Goal: Task Accomplishment & Management: Use online tool/utility

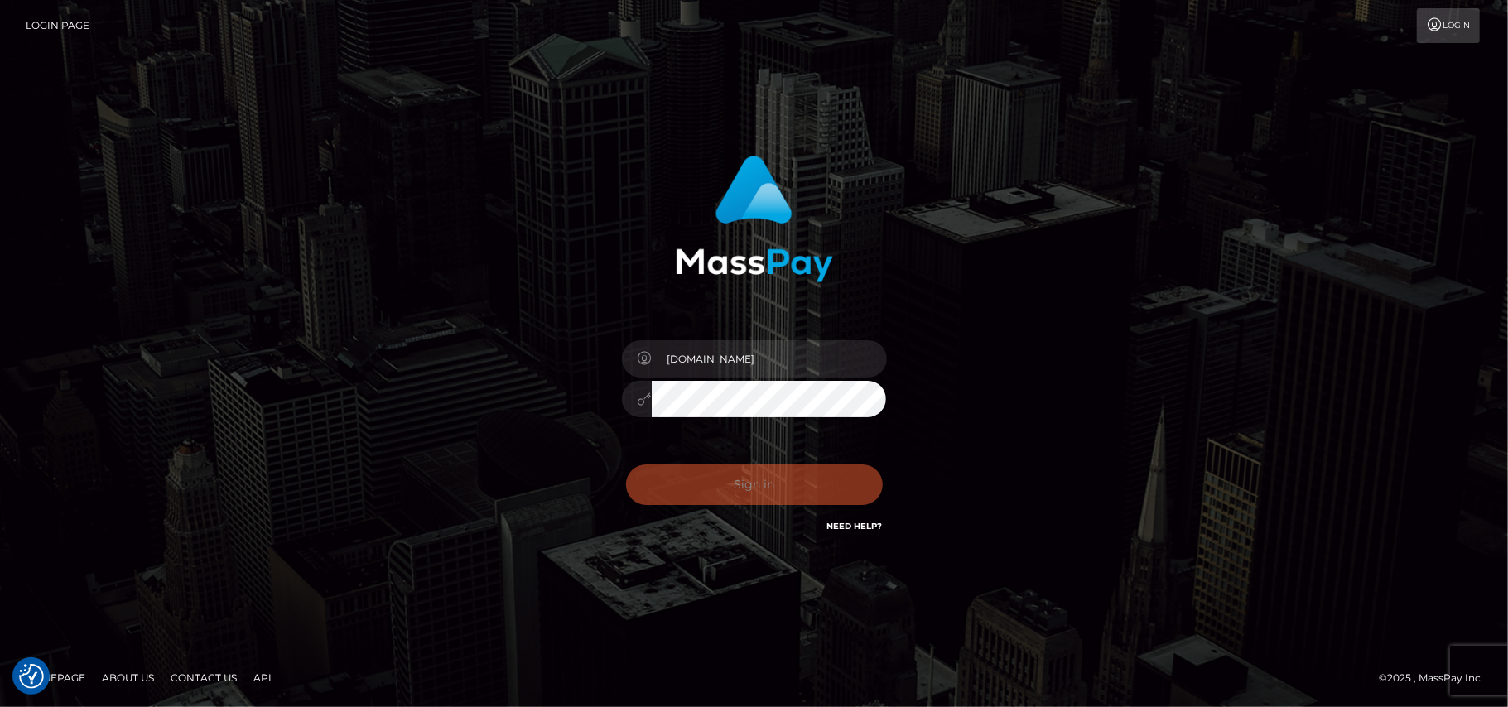
click at [80, 275] on div "Pk.es Sign in" at bounding box center [754, 354] width 1508 height 670
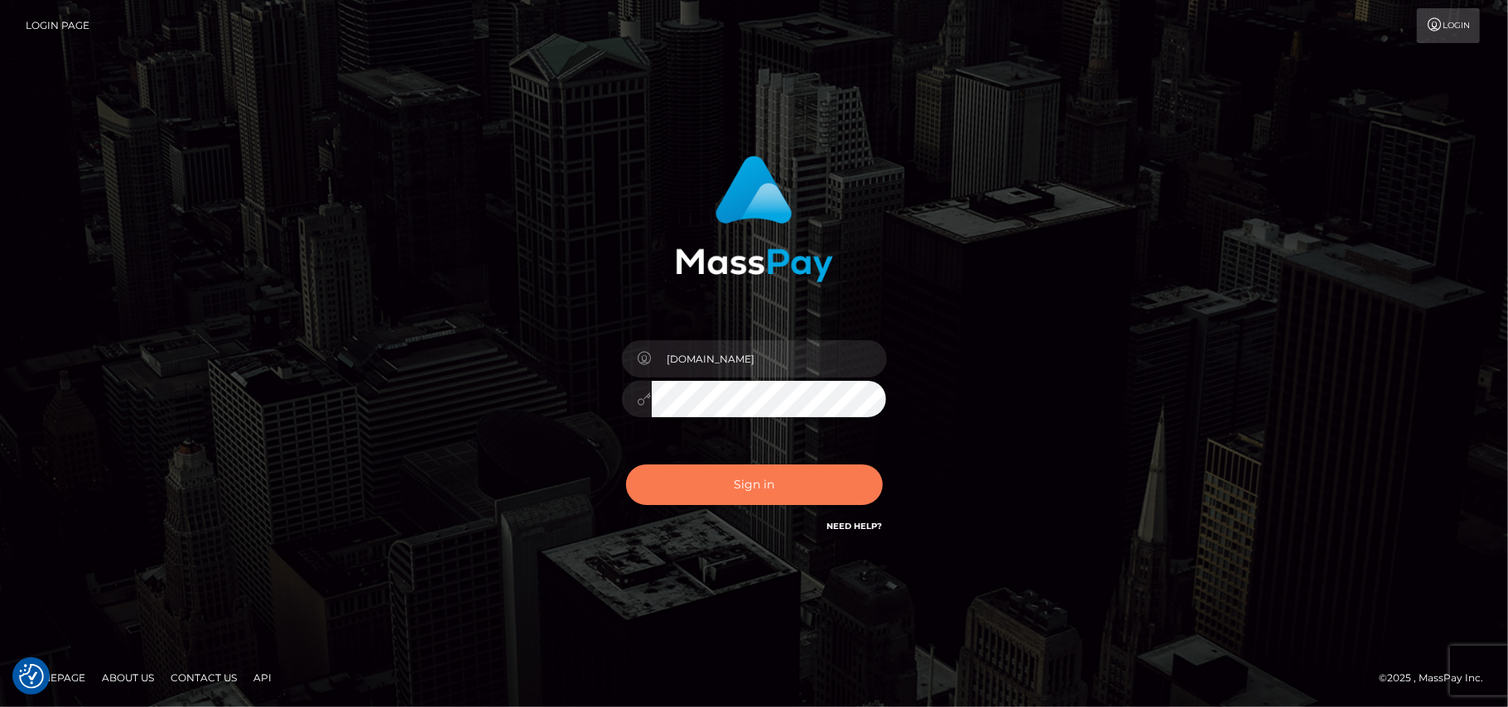
click at [772, 498] on button "Sign in" at bounding box center [754, 485] width 257 height 41
type input "[DOMAIN_NAME]"
click at [706, 495] on button "Sign in" at bounding box center [754, 485] width 257 height 41
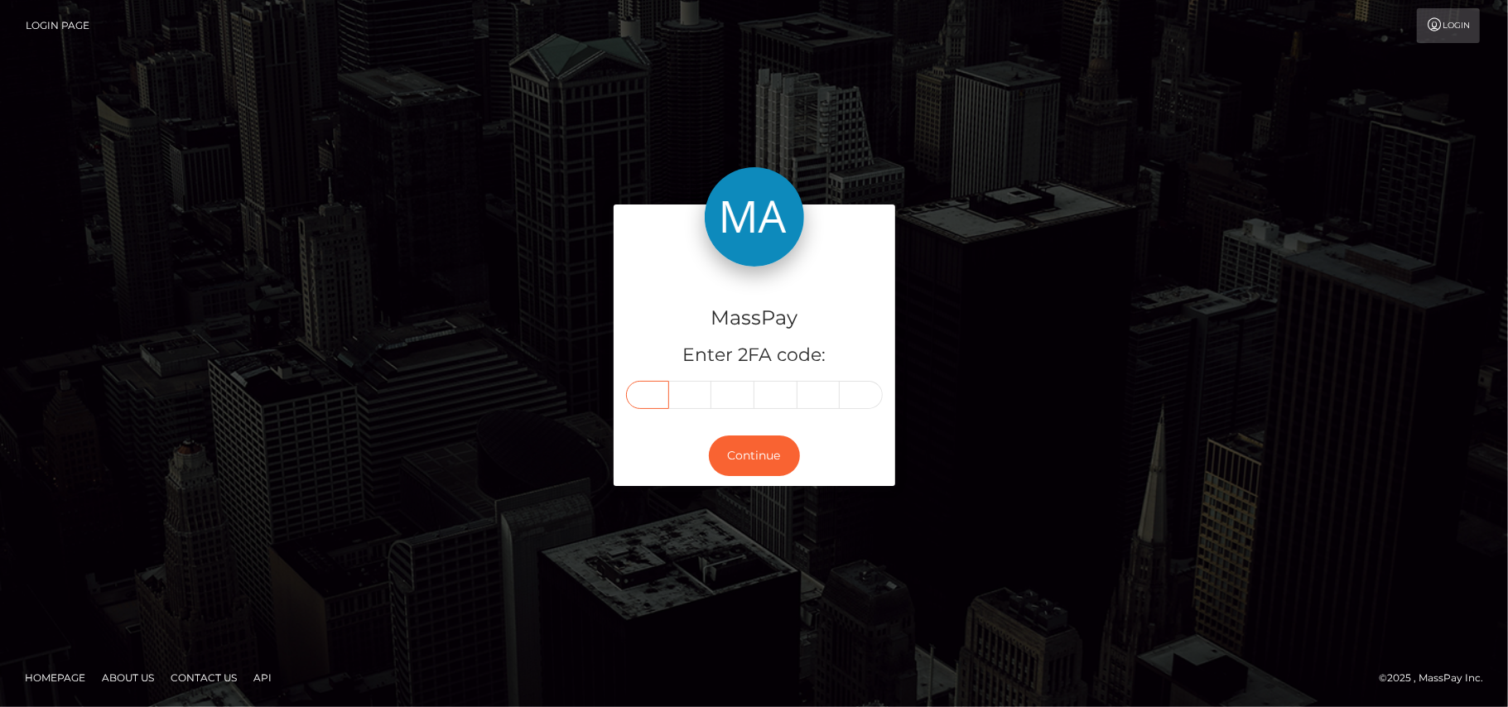
click at [653, 397] on input "text" at bounding box center [647, 395] width 43 height 28
type input "9"
type input "1"
type input "0"
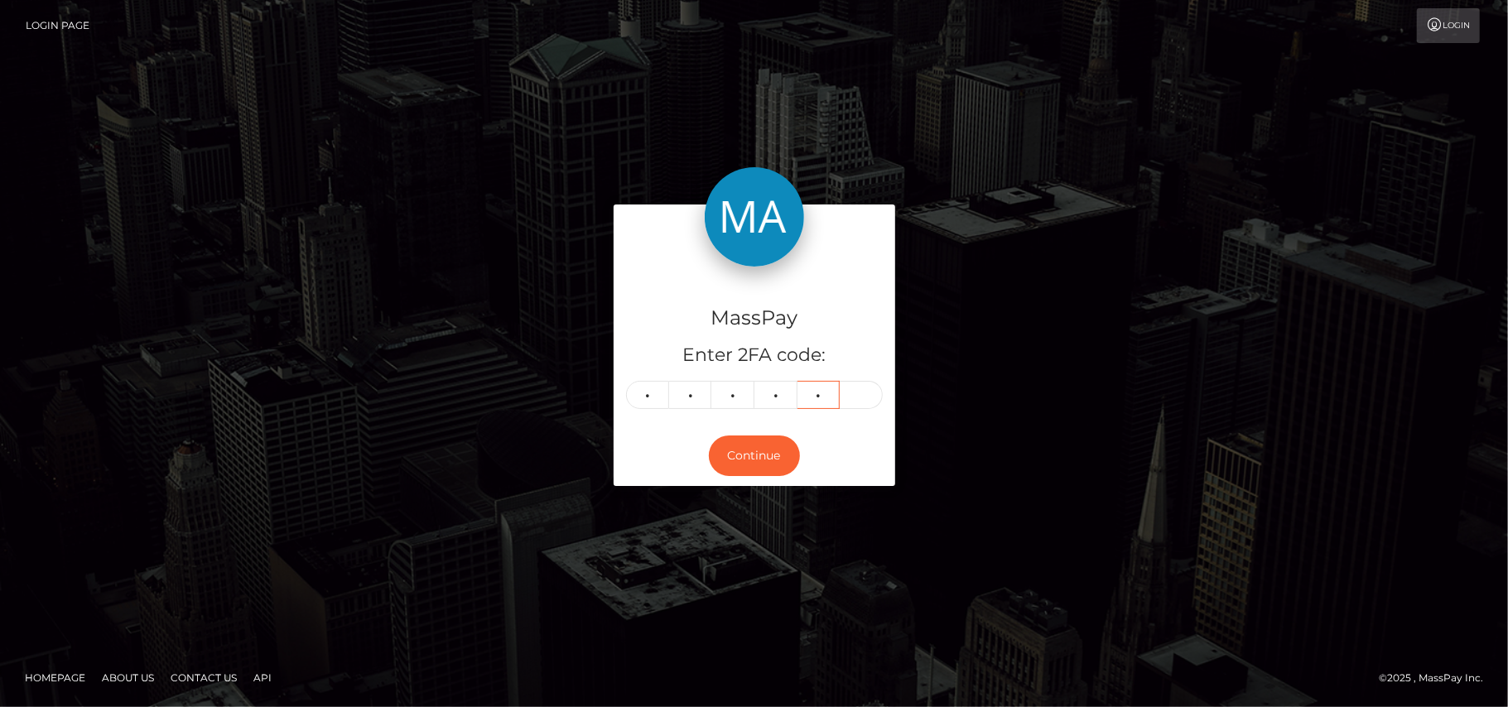
type input "8"
type input "2"
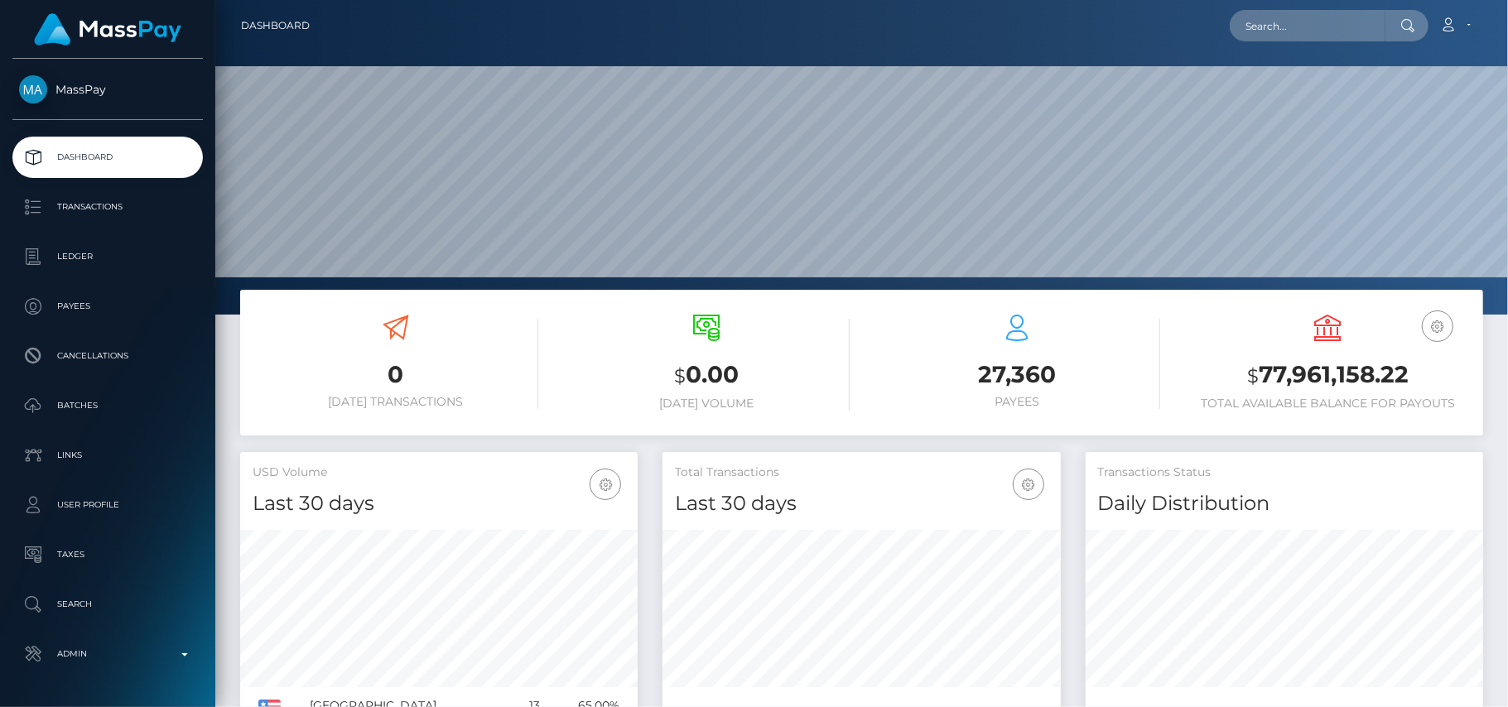
scroll to position [293, 398]
click at [1305, 27] on input "text" at bounding box center [1308, 25] width 156 height 31
paste input "[EMAIL_ADDRESS][PERSON_NAME][DOMAIN_NAME]"
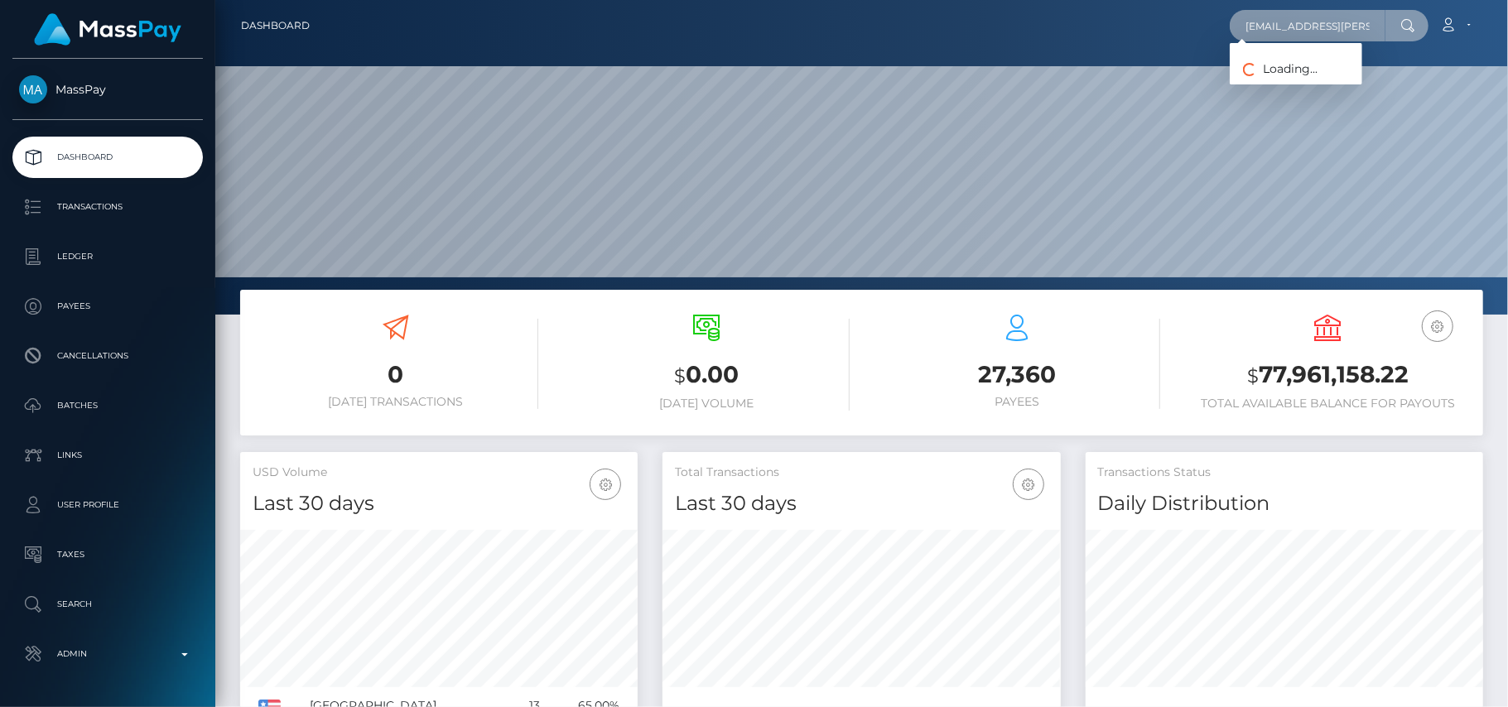
scroll to position [0, 30]
type input "[EMAIL_ADDRESS][PERSON_NAME][DOMAIN_NAME]"
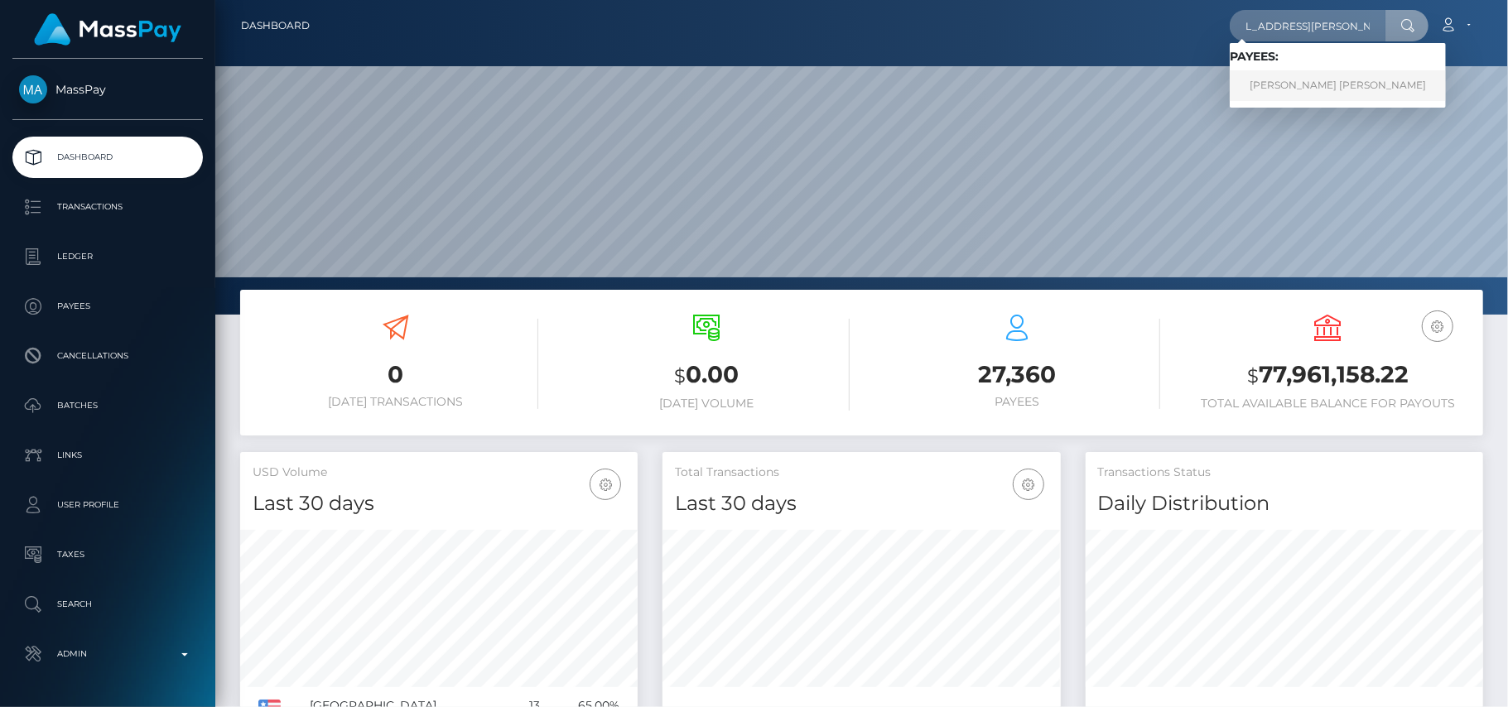
scroll to position [0, 0]
click at [1293, 89] on link "Mary Grace Reyes Candelario" at bounding box center [1338, 85] width 216 height 31
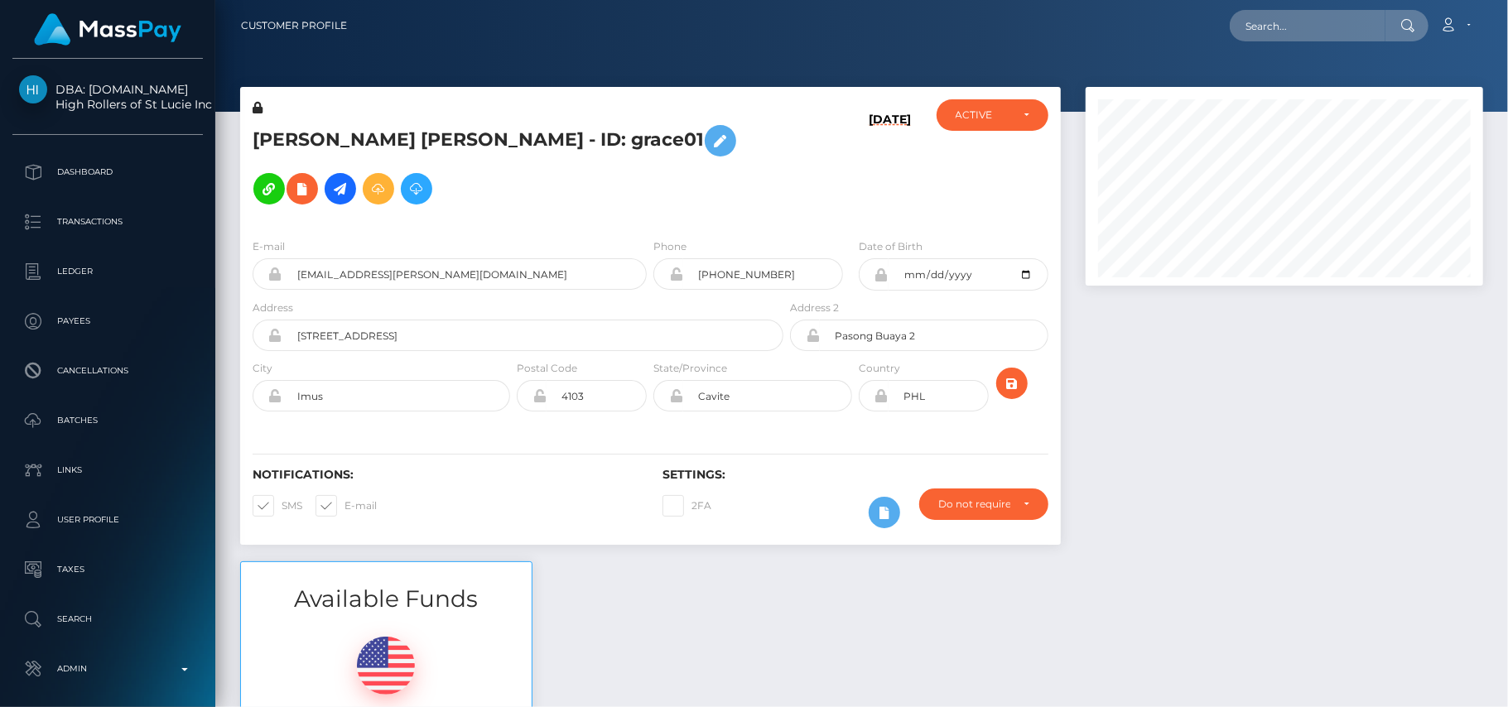
scroll to position [199, 398]
click at [1269, 25] on input "text" at bounding box center [1308, 25] width 156 height 31
click at [1212, 391] on div at bounding box center [1284, 324] width 422 height 474
click at [330, 187] on icon at bounding box center [340, 189] width 20 height 21
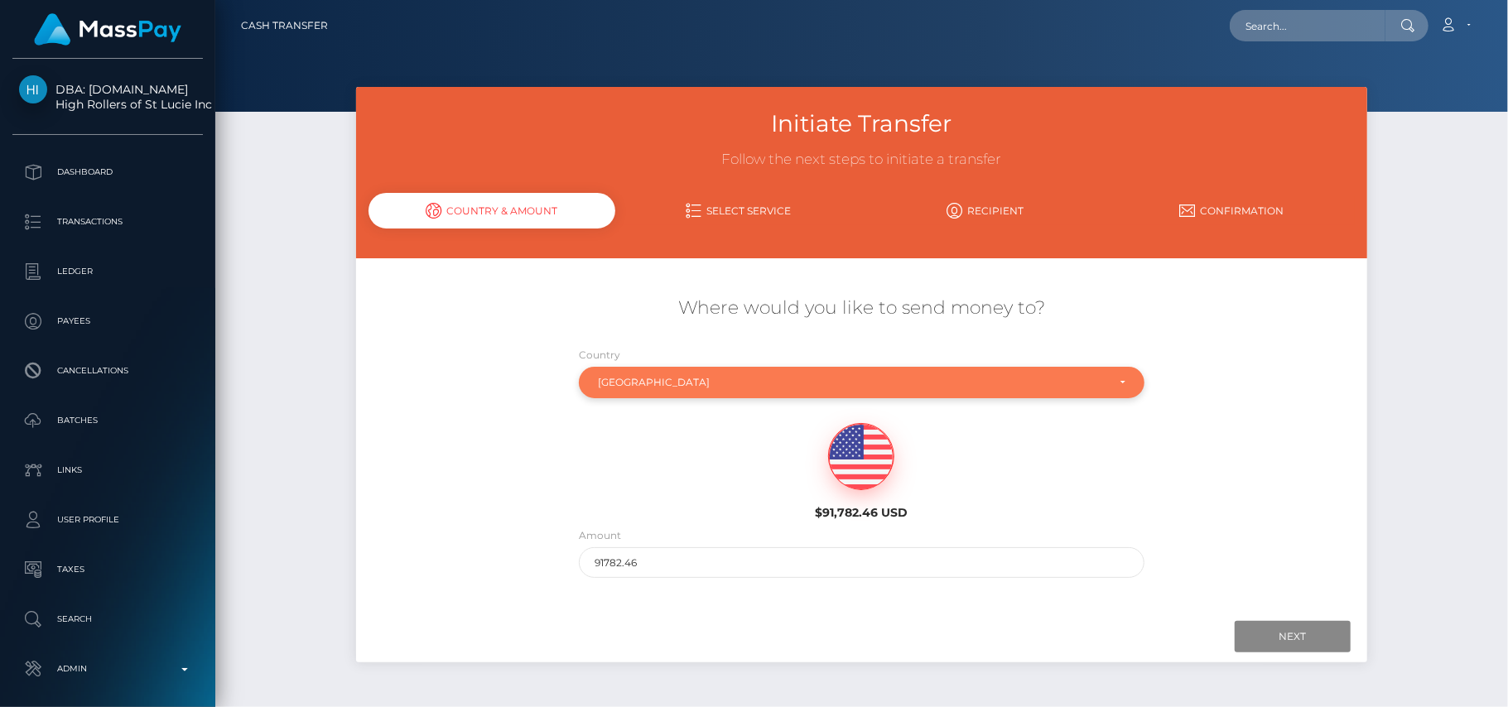
click at [692, 396] on div "[GEOGRAPHIC_DATA]" at bounding box center [861, 382] width 565 height 31
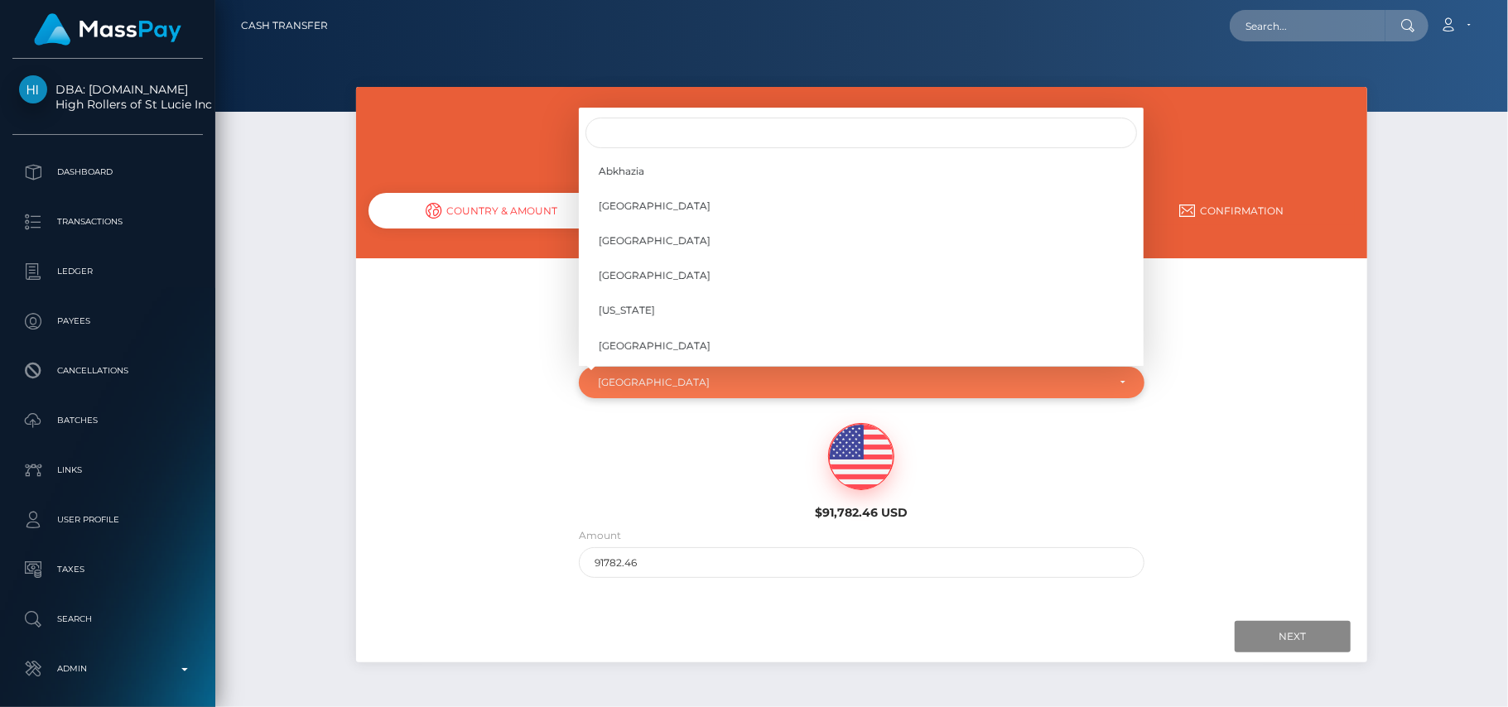
scroll to position [5055, 0]
click at [637, 126] on input "Search" at bounding box center [860, 133] width 551 height 31
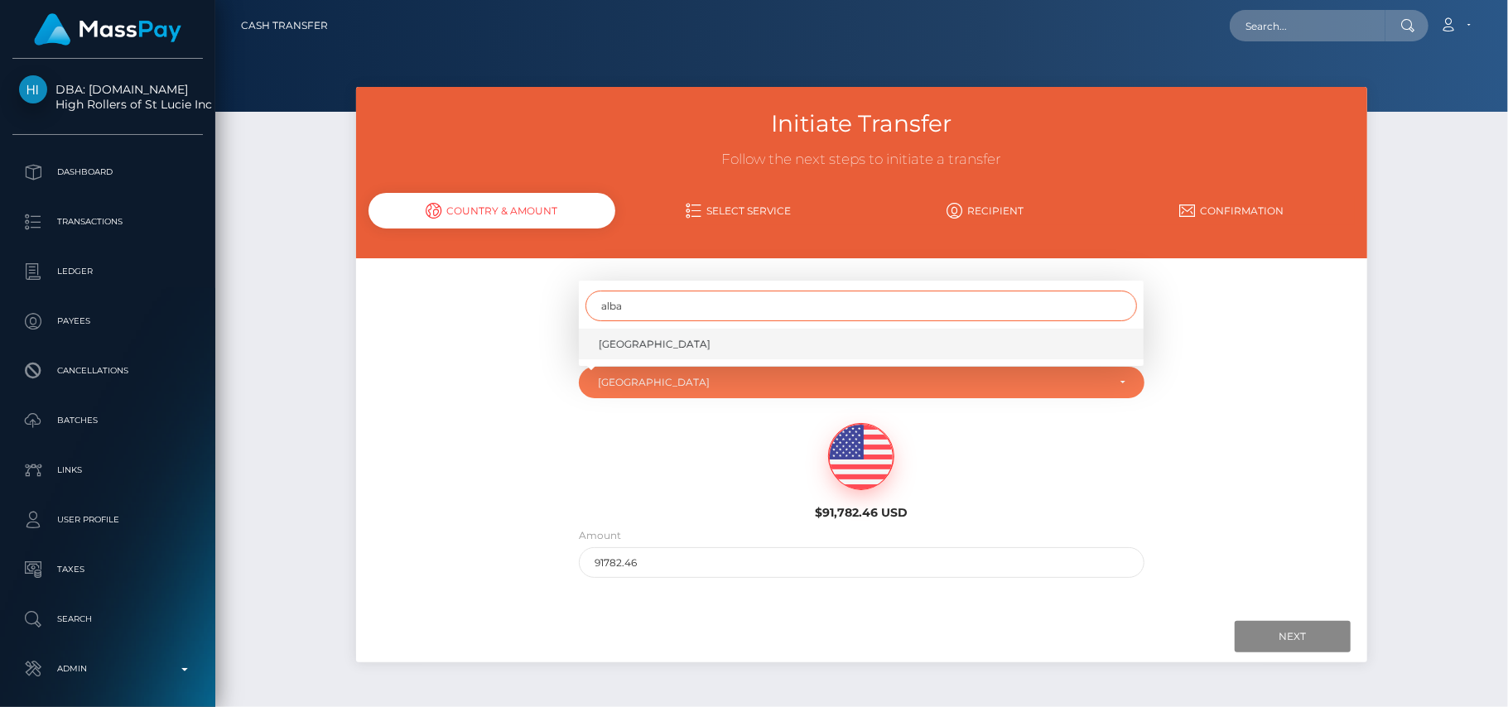
type input "alba"
click at [638, 336] on link "Albania" at bounding box center [861, 344] width 565 height 31
select select "ALB"
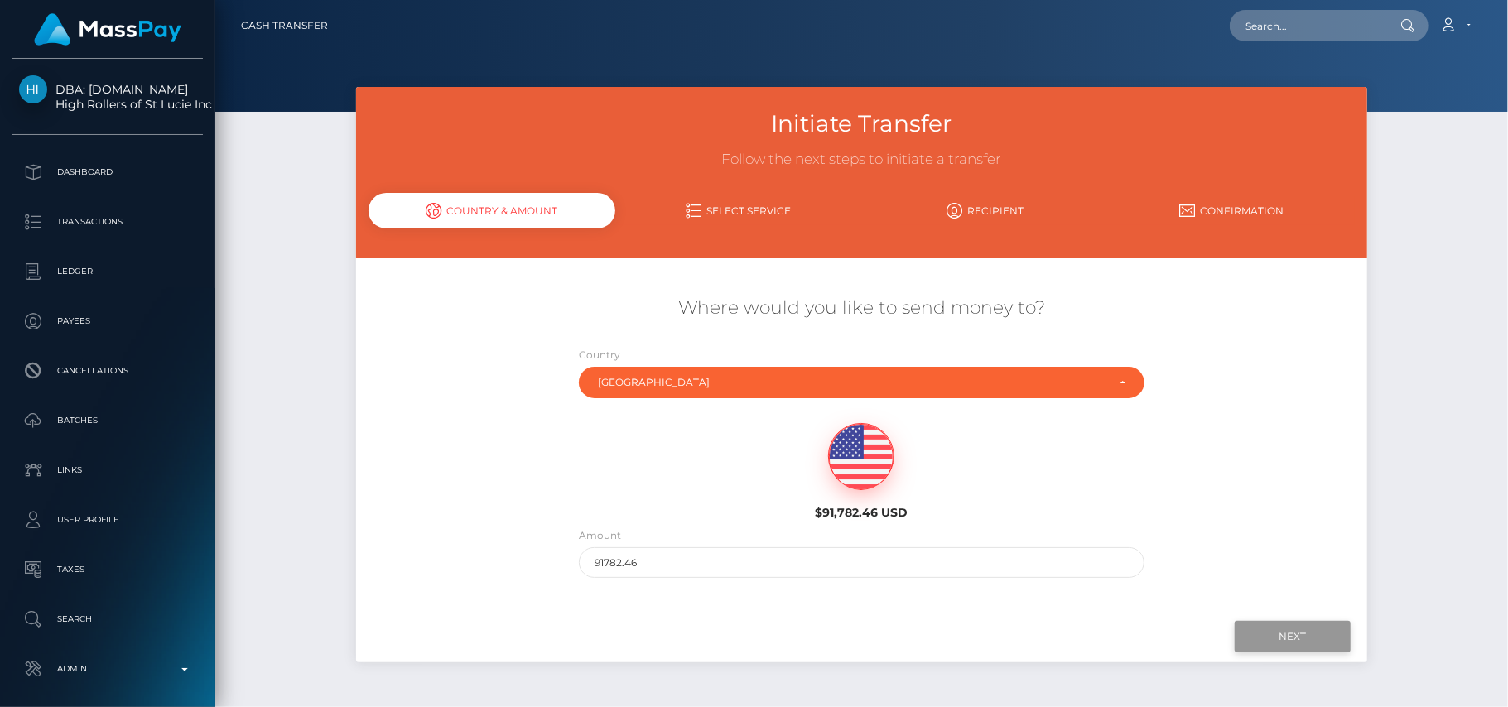
click at [1289, 650] on input "Next" at bounding box center [1293, 636] width 116 height 31
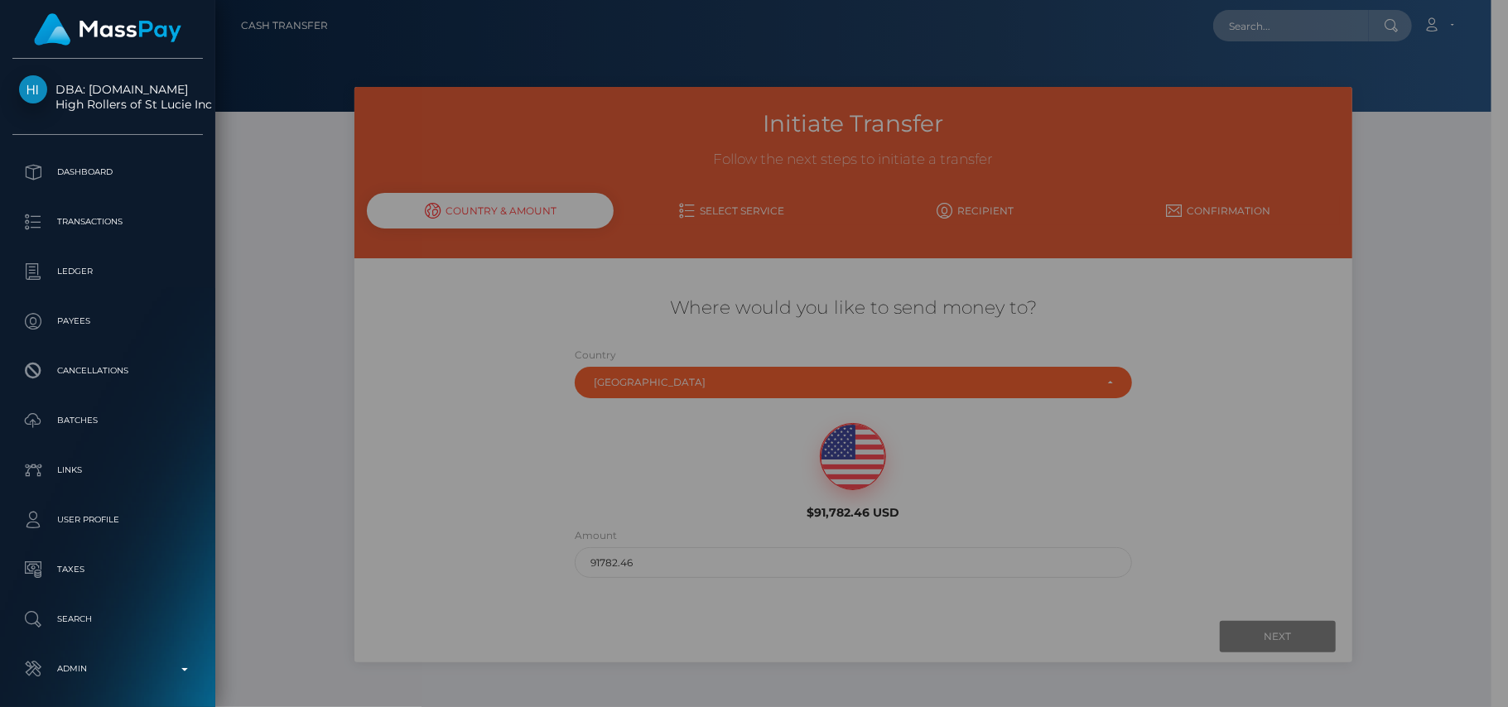
click at [1269, 633] on div "× Loading! Loading available services. OK No Cancel" at bounding box center [754, 353] width 1508 height 707
